Goal: Obtain resource: Obtain resource

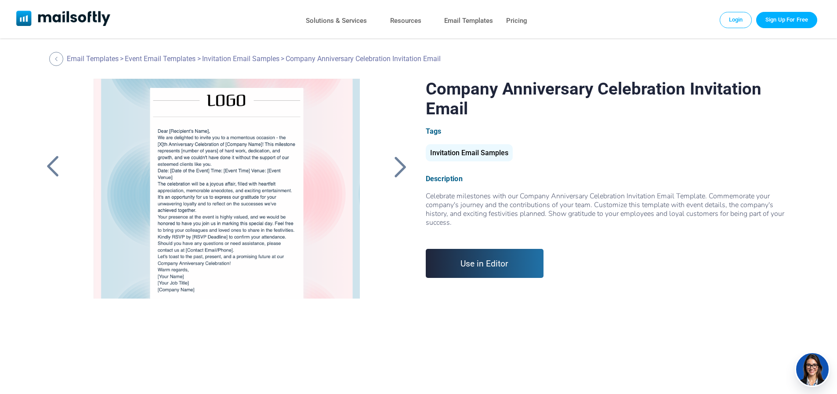
click at [397, 167] on div at bounding box center [401, 166] width 22 height 23
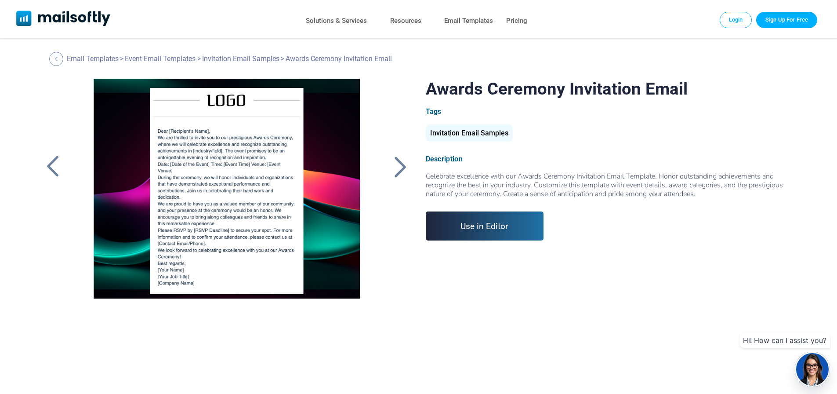
click at [400, 170] on div at bounding box center [401, 166] width 22 height 23
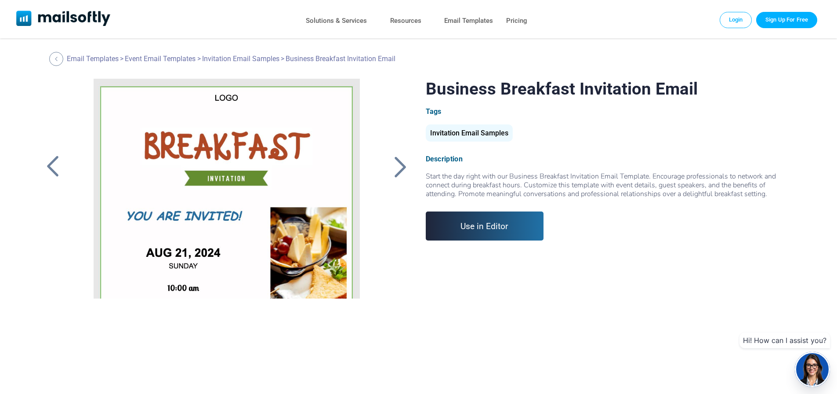
click at [401, 169] on div at bounding box center [401, 166] width 22 height 23
